Goal: Transaction & Acquisition: Download file/media

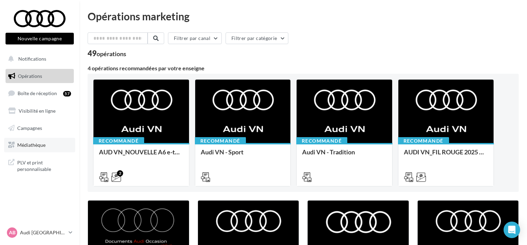
scroll to position [361, 0]
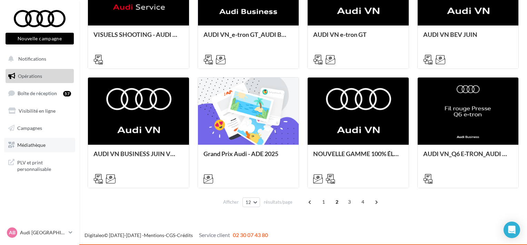
click at [26, 148] on link "Médiathèque" at bounding box center [39, 145] width 71 height 14
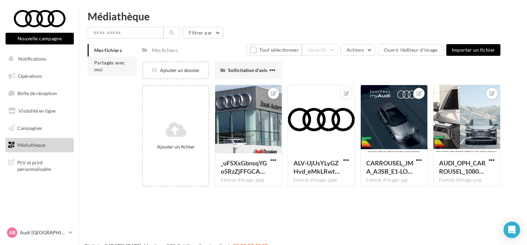
click at [125, 67] on li "Partagés avec moi" at bounding box center [112, 66] width 49 height 19
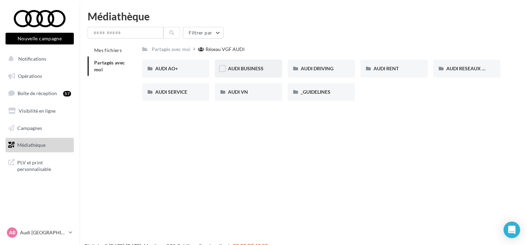
click at [265, 71] on div "AUDI BUSINESS" at bounding box center [248, 68] width 41 height 7
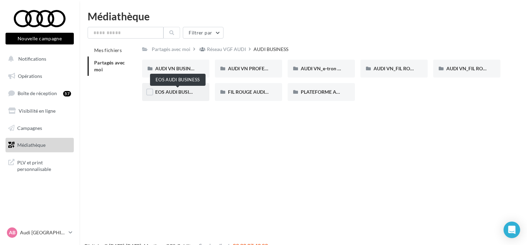
click at [180, 92] on span "EOS AUDI BUSINESS" at bounding box center [178, 92] width 46 height 6
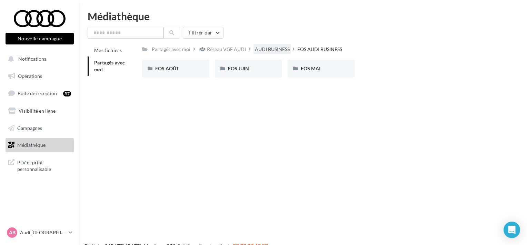
click at [273, 49] on div "AUDI BUSINESS" at bounding box center [272, 49] width 35 height 7
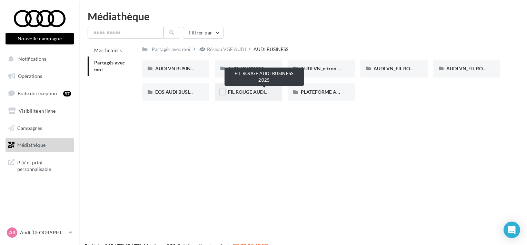
click at [266, 92] on span "FIL ROUGE AUDI BUSINESS 2025" at bounding box center [264, 92] width 73 height 6
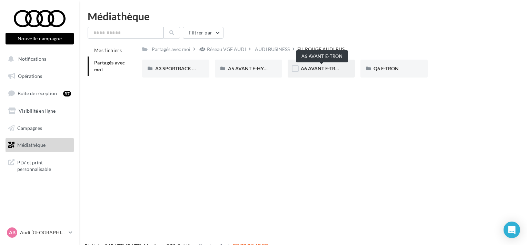
click at [328, 71] on span "A6 AVANT E-TRON" at bounding box center [322, 68] width 42 height 6
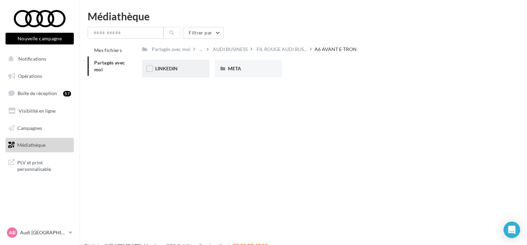
click at [185, 71] on div "LINKEDIN" at bounding box center [175, 68] width 41 height 7
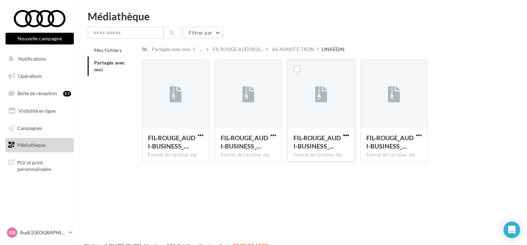
click at [344, 134] on span "button" at bounding box center [346, 135] width 6 height 6
click at [314, 144] on button "Télécharger" at bounding box center [315, 149] width 69 height 18
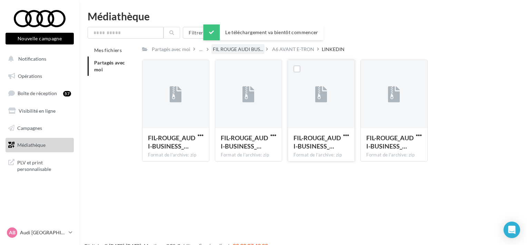
click at [257, 48] on span "FIL ROUGE AUDI BUS..." at bounding box center [238, 49] width 50 height 7
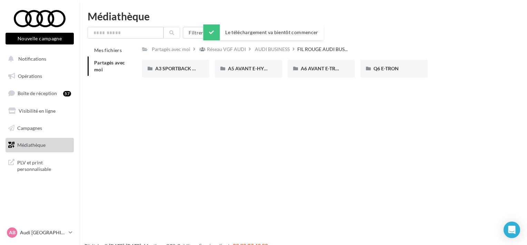
click at [397, 162] on div "Nouvelle campagne Nouvelle campagne Notifications Opérations Boîte de réception…" at bounding box center [263, 133] width 527 height 245
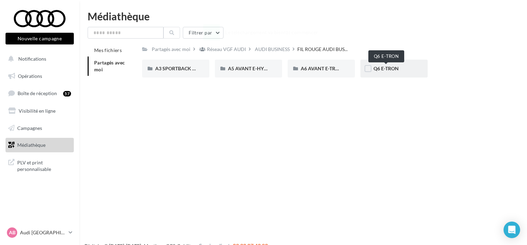
click at [395, 70] on span "Q6 E-TRON" at bounding box center [385, 68] width 25 height 6
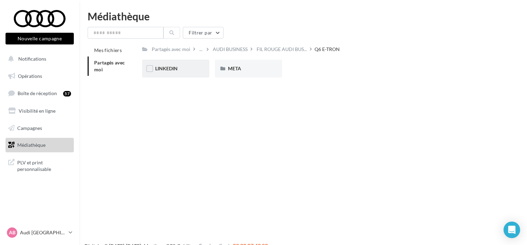
click at [188, 67] on div "LINKEDIN" at bounding box center [175, 68] width 41 height 7
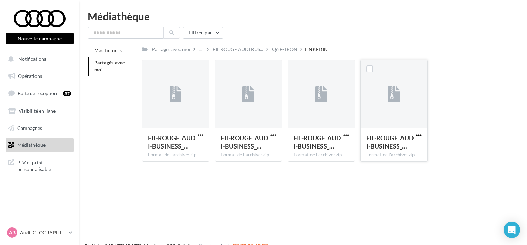
click at [420, 136] on span "button" at bounding box center [419, 135] width 6 height 6
click at [385, 150] on button "Télécharger" at bounding box center [388, 149] width 69 height 18
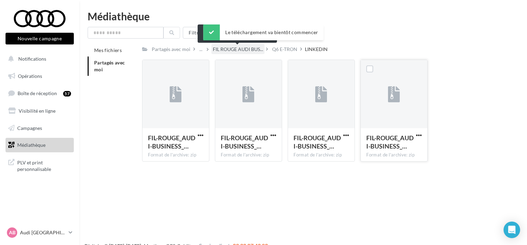
click at [235, 48] on span "FIL ROUGE AUDI BUS..." at bounding box center [238, 49] width 50 height 7
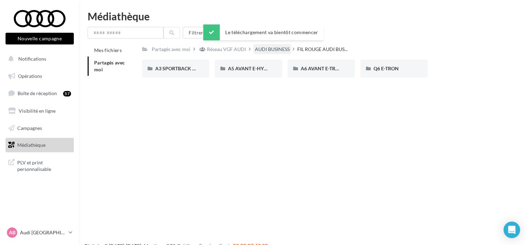
click at [271, 50] on div "AUDI BUSINESS" at bounding box center [272, 49] width 35 height 7
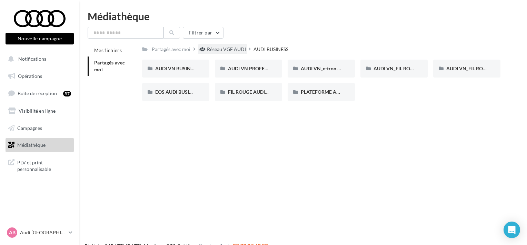
click at [226, 49] on div "Réseau VGF AUDI" at bounding box center [226, 49] width 39 height 7
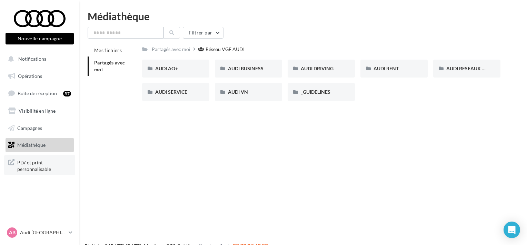
click at [51, 160] on span "PLV et print personnalisable" at bounding box center [44, 165] width 54 height 15
